Goal: Information Seeking & Learning: Find specific fact

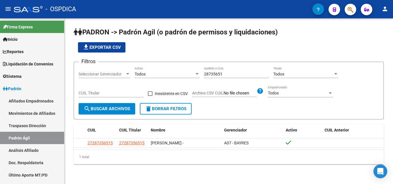
scroll to position [34, 0]
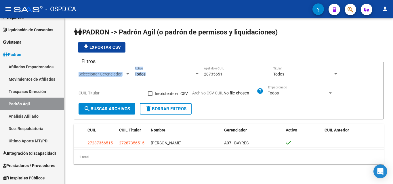
drag, startPoint x: 233, startPoint y: 71, endPoint x: 116, endPoint y: 68, distance: 116.2
click at [116, 68] on div "Filtros Seleccionar Gerenciador Seleccionar Gerenciador Todos Activo 28735651 A…" at bounding box center [229, 85] width 300 height 37
click at [222, 64] on form "Filtros Seleccionar Gerenciador Seleccionar Gerenciador Todos Activo 28735651 A…" at bounding box center [229, 91] width 310 height 58
click at [222, 79] on div "28735651 Apellido o CUIL" at bounding box center [236, 75] width 65 height 16
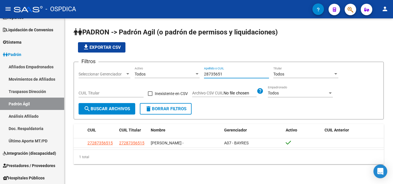
drag, startPoint x: 225, startPoint y: 76, endPoint x: 198, endPoint y: 77, distance: 27.6
click at [198, 77] on div "Filtros Seleccionar Gerenciador Seleccionar Gerenciador Todos Activo 28735651 A…" at bounding box center [229, 85] width 300 height 37
paste input "59188009"
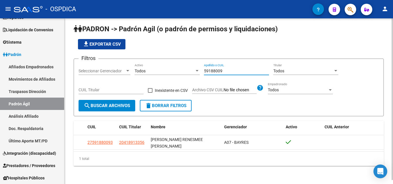
scroll to position [4, 0]
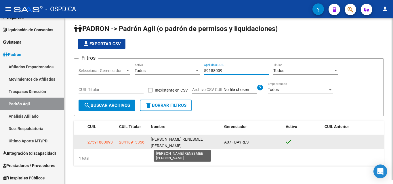
type input "59188009"
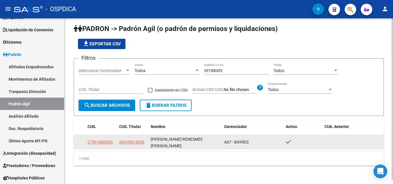
click at [173, 144] on div "[PERSON_NAME] RENESMEE [PERSON_NAME]" at bounding box center [185, 142] width 69 height 12
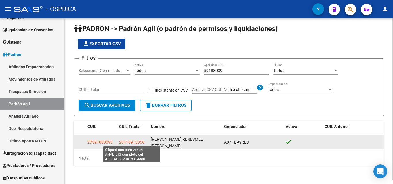
click at [135, 142] on span "20418913356" at bounding box center [131, 142] width 25 height 5
type textarea "20418913356"
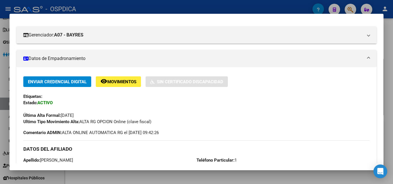
scroll to position [44, 0]
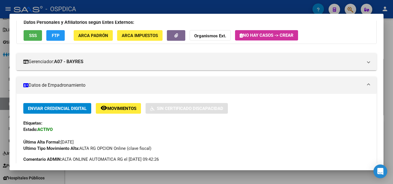
click at [391, 74] on div at bounding box center [196, 92] width 393 height 184
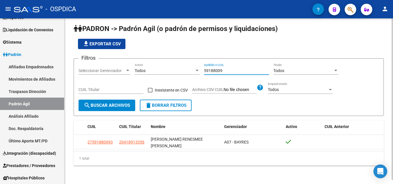
click at [155, 71] on div "Filtros Seleccionar Gerenciador Seleccionar Gerenciador Todos Activo 59188009 A…" at bounding box center [229, 81] width 300 height 37
drag, startPoint x: 227, startPoint y: 67, endPoint x: 221, endPoint y: 70, distance: 6.9
click at [221, 70] on input "59188009" at bounding box center [236, 70] width 65 height 5
drag, startPoint x: 221, startPoint y: 70, endPoint x: 184, endPoint y: 73, distance: 37.2
click at [184, 73] on div "Filtros Seleccionar Gerenciador Seleccionar Gerenciador Todos Activo 59188009 A…" at bounding box center [229, 81] width 300 height 37
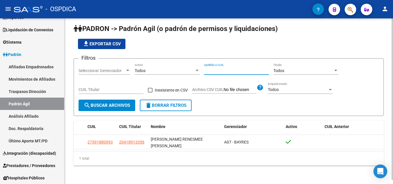
paste input "26558592"
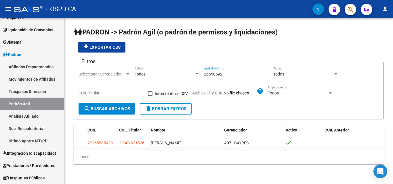
scroll to position [0, 0]
type input "26558592"
click at [200, 159] on div "1 total" at bounding box center [229, 157] width 310 height 14
click at [176, 164] on div "1 total" at bounding box center [229, 157] width 310 height 14
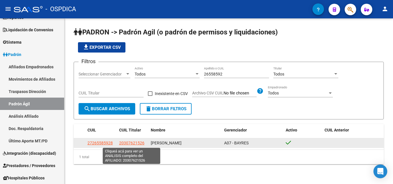
click at [136, 143] on span "20307621526" at bounding box center [131, 143] width 25 height 5
type textarea "20307621526"
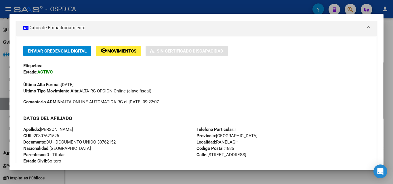
scroll to position [115, 0]
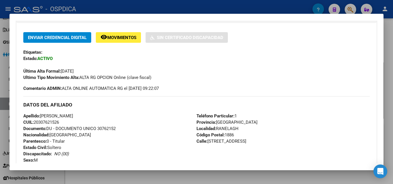
click at [106, 129] on span "Documento: DU - DOCUMENTO UNICO 30762152" at bounding box center [69, 128] width 92 height 5
copy span "30762152"
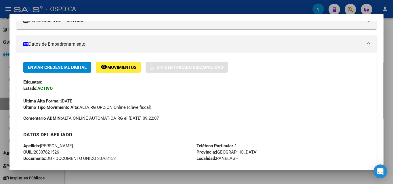
scroll to position [0, 0]
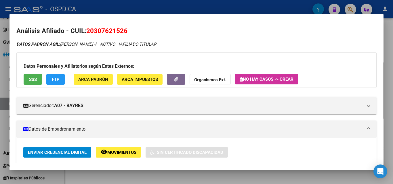
click at [392, 110] on div at bounding box center [196, 92] width 393 height 184
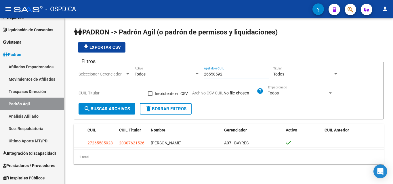
drag, startPoint x: 229, startPoint y: 76, endPoint x: 199, endPoint y: 76, distance: 29.9
click at [199, 76] on div "Filtros Seleccionar Gerenciador Seleccionar Gerenciador Todos Activo 26558592 A…" at bounding box center [229, 85] width 300 height 37
paste input "48438805"
drag, startPoint x: 233, startPoint y: 73, endPoint x: 222, endPoint y: 68, distance: 11.7
click at [137, 72] on div "Filtros Seleccionar Gerenciador Seleccionar Gerenciador Todos Activo 48438805 A…" at bounding box center [229, 85] width 300 height 37
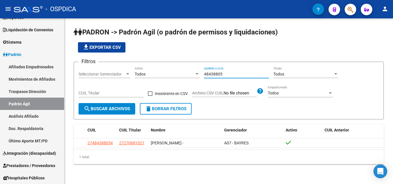
paste input "24868011"
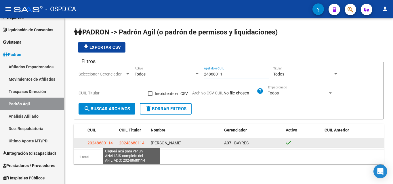
type input "24868011"
click at [125, 142] on span "20248680114" at bounding box center [131, 143] width 25 height 5
type textarea "20248680114"
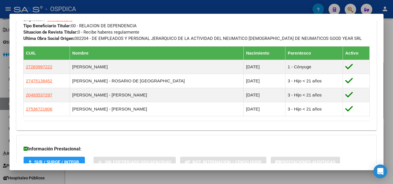
scroll to position [316, 0]
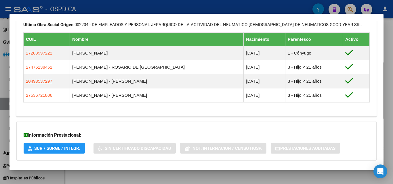
drag, startPoint x: 126, startPoint y: 180, endPoint x: 122, endPoint y: 178, distance: 4.3
click at [126, 179] on div at bounding box center [196, 92] width 393 height 184
